Goal: Information Seeking & Learning: Learn about a topic

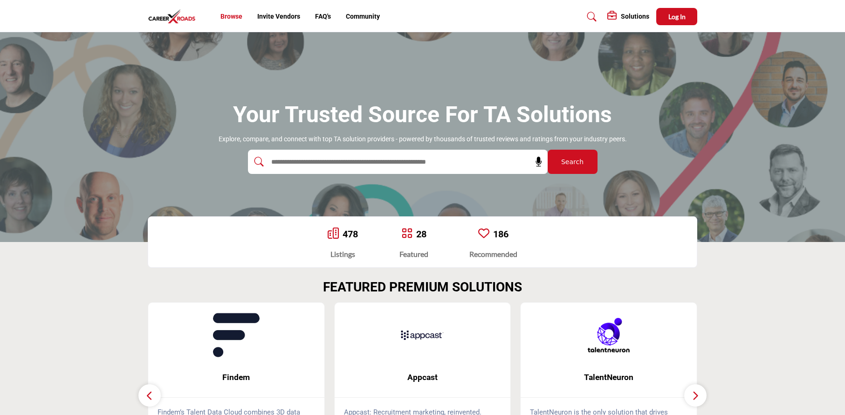
click at [237, 19] on link "Browse" at bounding box center [231, 16] width 22 height 7
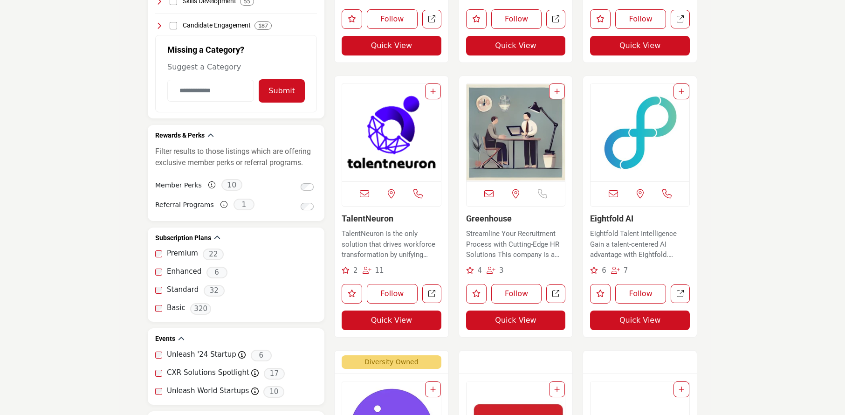
scroll to position [699, 0]
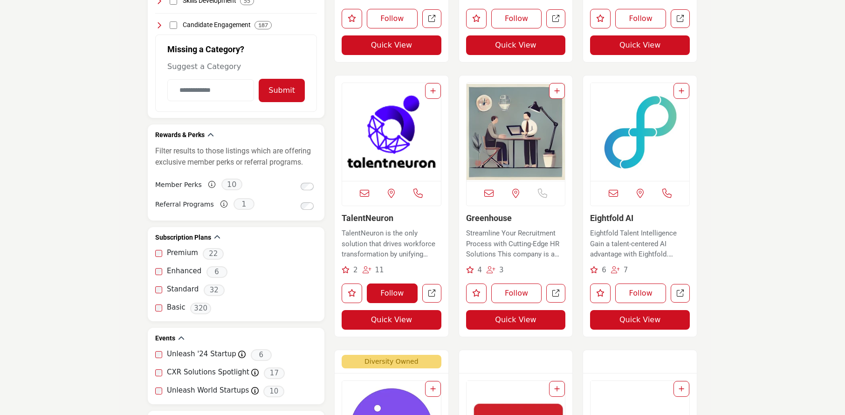
click at [395, 291] on button "Follow" at bounding box center [392, 293] width 51 height 20
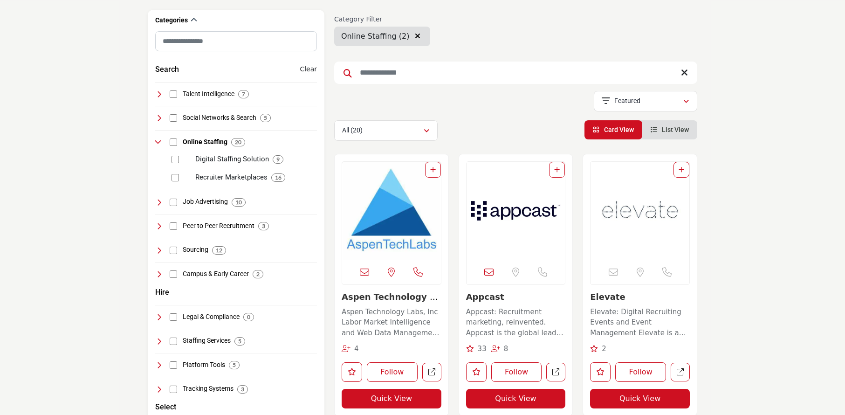
scroll to position [140, 0]
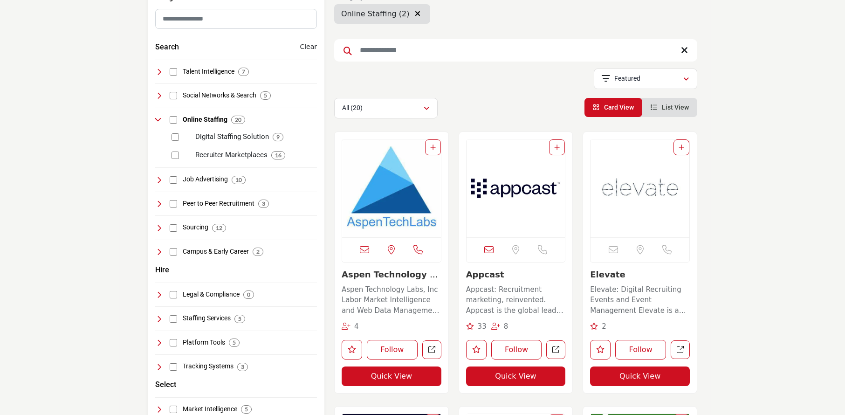
click at [504, 326] on span "8" at bounding box center [506, 326] width 5 height 8
click at [483, 328] on span "33" at bounding box center [482, 326] width 9 height 8
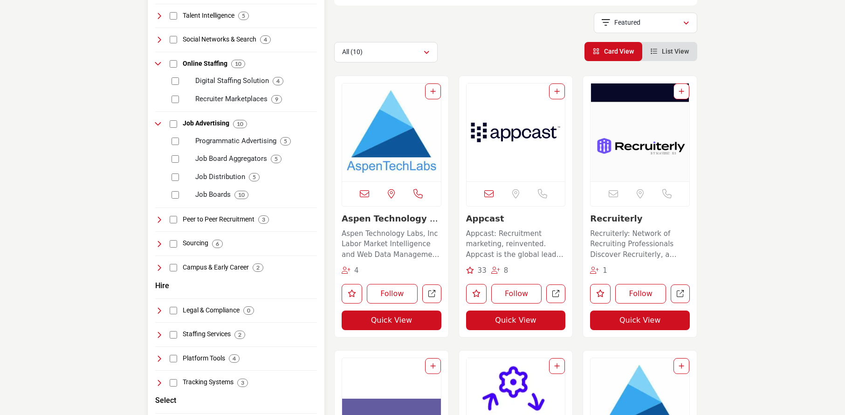
scroll to position [233, 0]
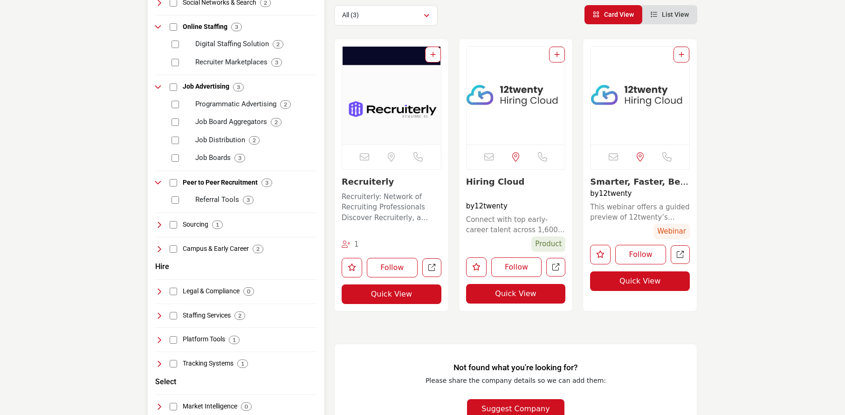
scroll to position [233, 0]
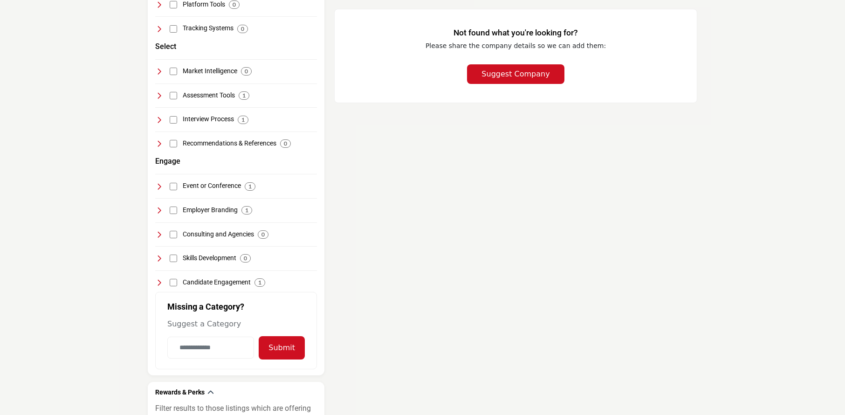
scroll to position [606, 0]
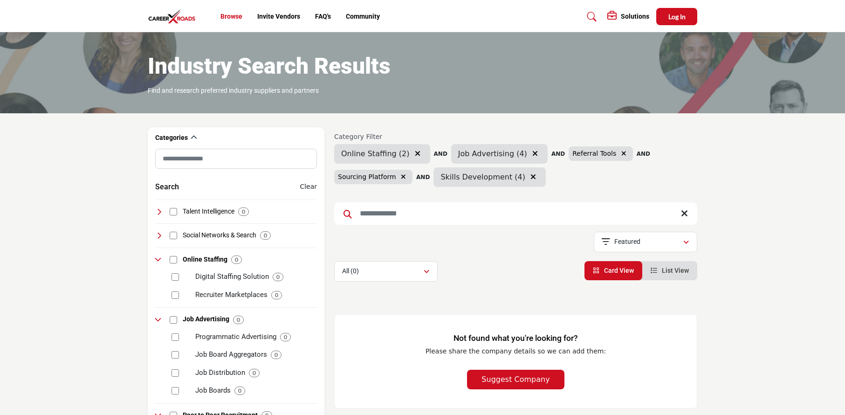
click at [230, 14] on link "Browse" at bounding box center [231, 16] width 22 height 7
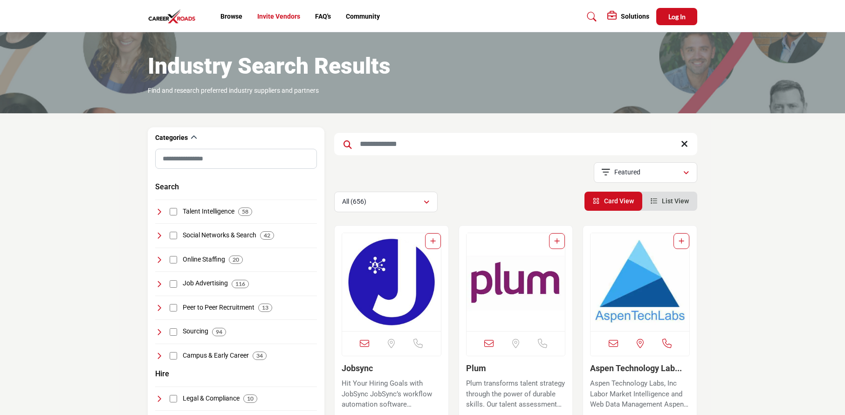
click at [268, 18] on link "Invite Vendors" at bounding box center [278, 16] width 43 height 7
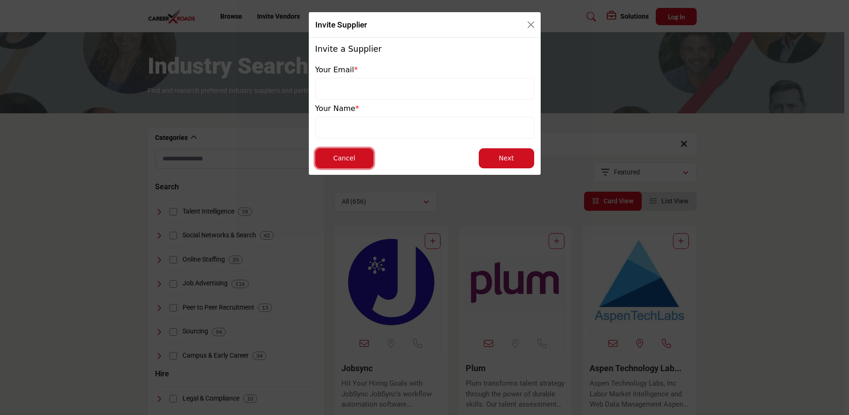
click at [355, 160] on button "Cancel" at bounding box center [344, 158] width 58 height 20
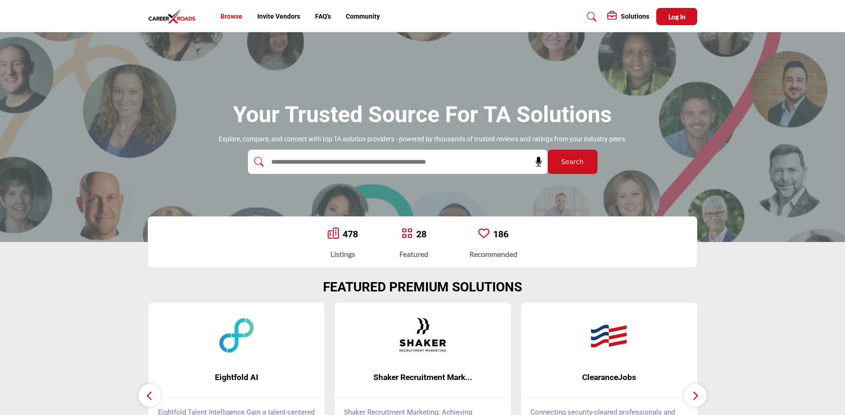
click at [230, 16] on link "Browse" at bounding box center [231, 16] width 22 height 7
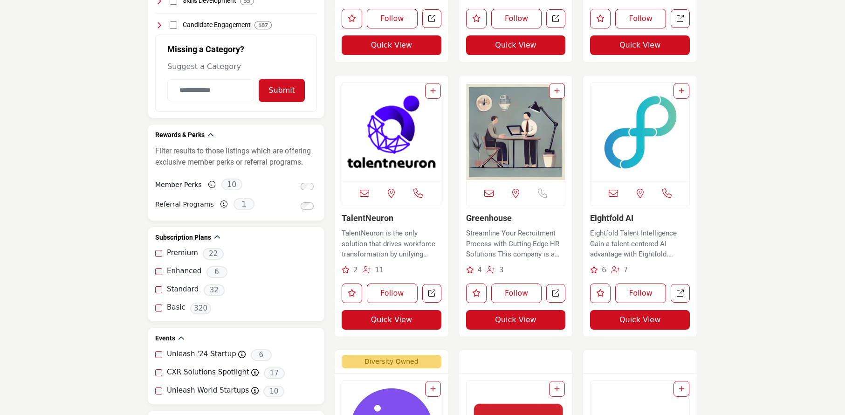
scroll to position [745, 0]
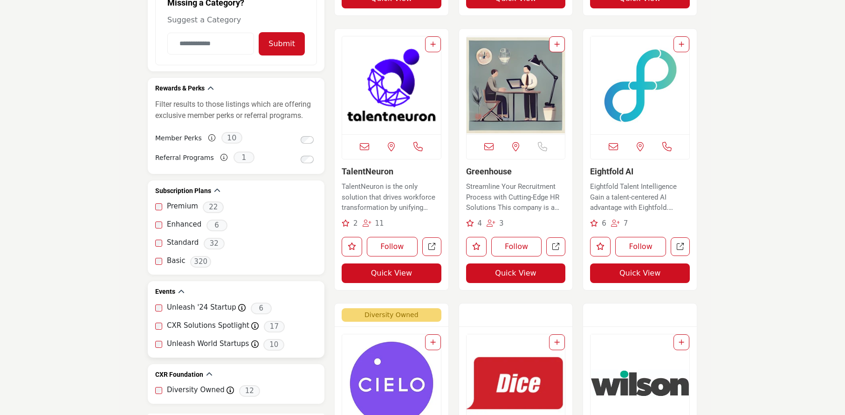
click at [194, 328] on label "CXR Solutions Spotlight" at bounding box center [208, 325] width 82 height 11
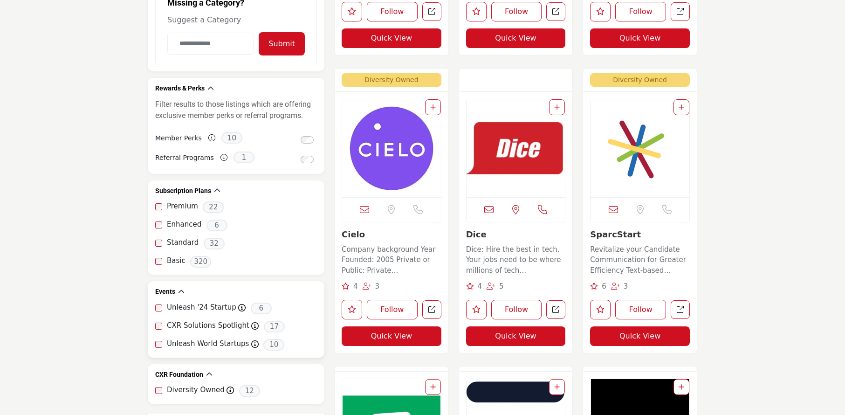
click at [156, 352] on div "Unleash '24 Startup Marketplace profiles participating in Unleash 2024 6 CXR So…" at bounding box center [236, 327] width 162 height 50
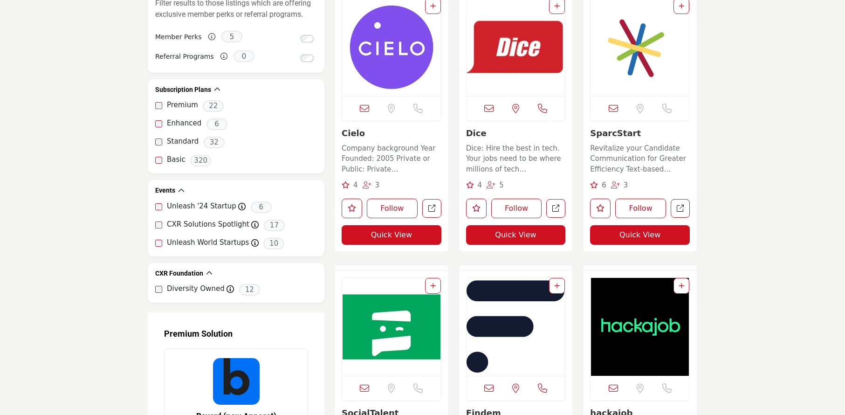
scroll to position [885, 0]
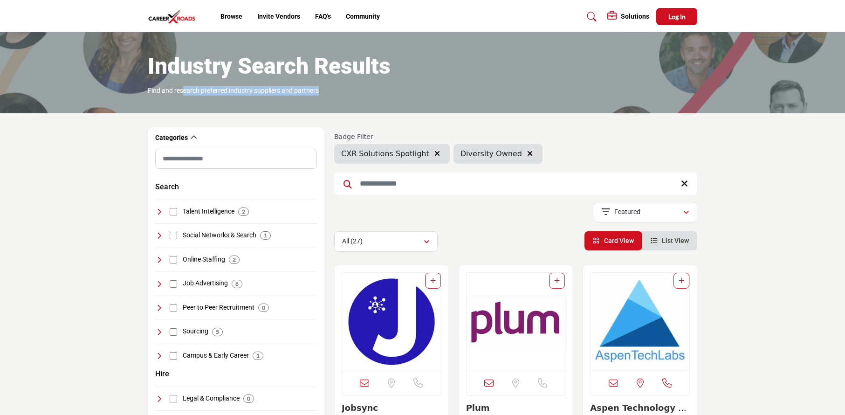
drag, startPoint x: 182, startPoint y: 90, endPoint x: 323, endPoint y: 93, distance: 140.7
click at [323, 93] on div "Industry Search Results Find and research preferred industry suppliers and part…" at bounding box center [422, 74] width 549 height 44
click at [514, 331] on img "Open Listing in new tab" at bounding box center [515, 322] width 99 height 98
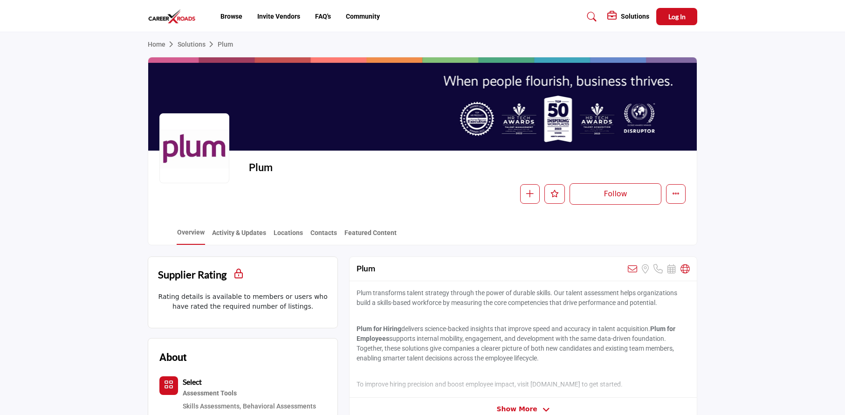
click at [155, 46] on link "Home" at bounding box center [163, 44] width 30 height 7
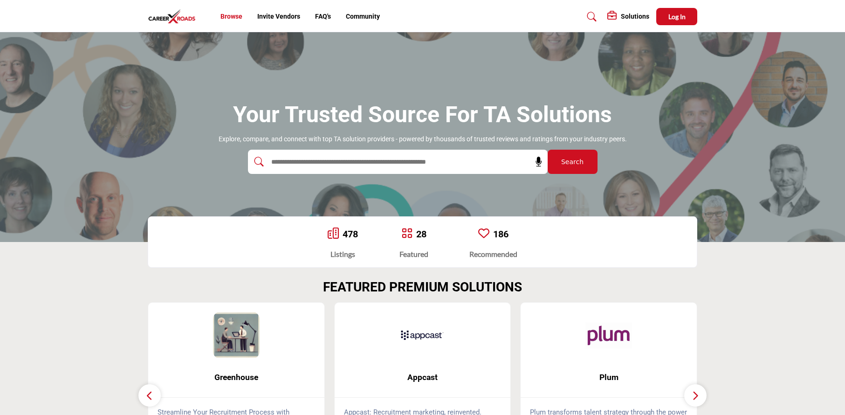
click at [227, 13] on link "Browse" at bounding box center [231, 16] width 22 height 7
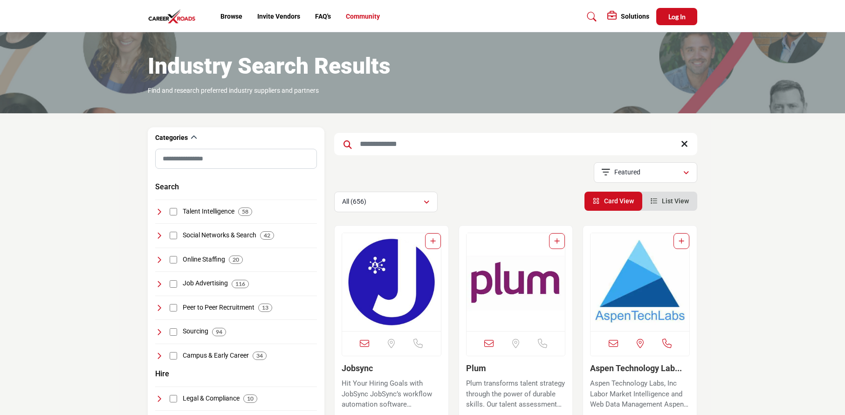
click at [358, 13] on link "Community" at bounding box center [363, 16] width 34 height 7
